Goal: Find specific page/section: Find specific page/section

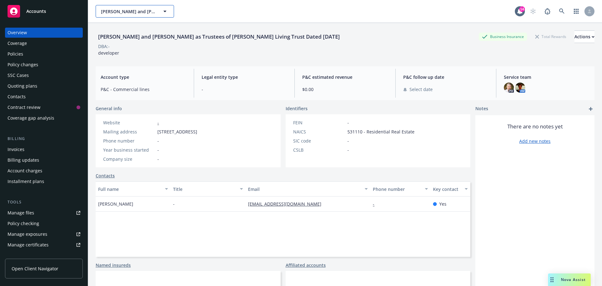
click at [157, 10] on button "[PERSON_NAME] and [PERSON_NAME] as Trustees of [PERSON_NAME] Living Trust Dated…" at bounding box center [135, 11] width 78 height 13
click at [157, 10] on input at bounding box center [133, 11] width 55 height 7
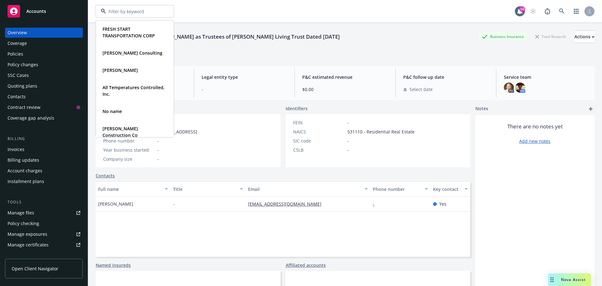
click at [193, 11] on div "FRESH START TRANSPORTATION CORP Type Commercial [PERSON_NAME] Consulting Type C…" at bounding box center [305, 11] width 419 height 13
